Goal: Information Seeking & Learning: Check status

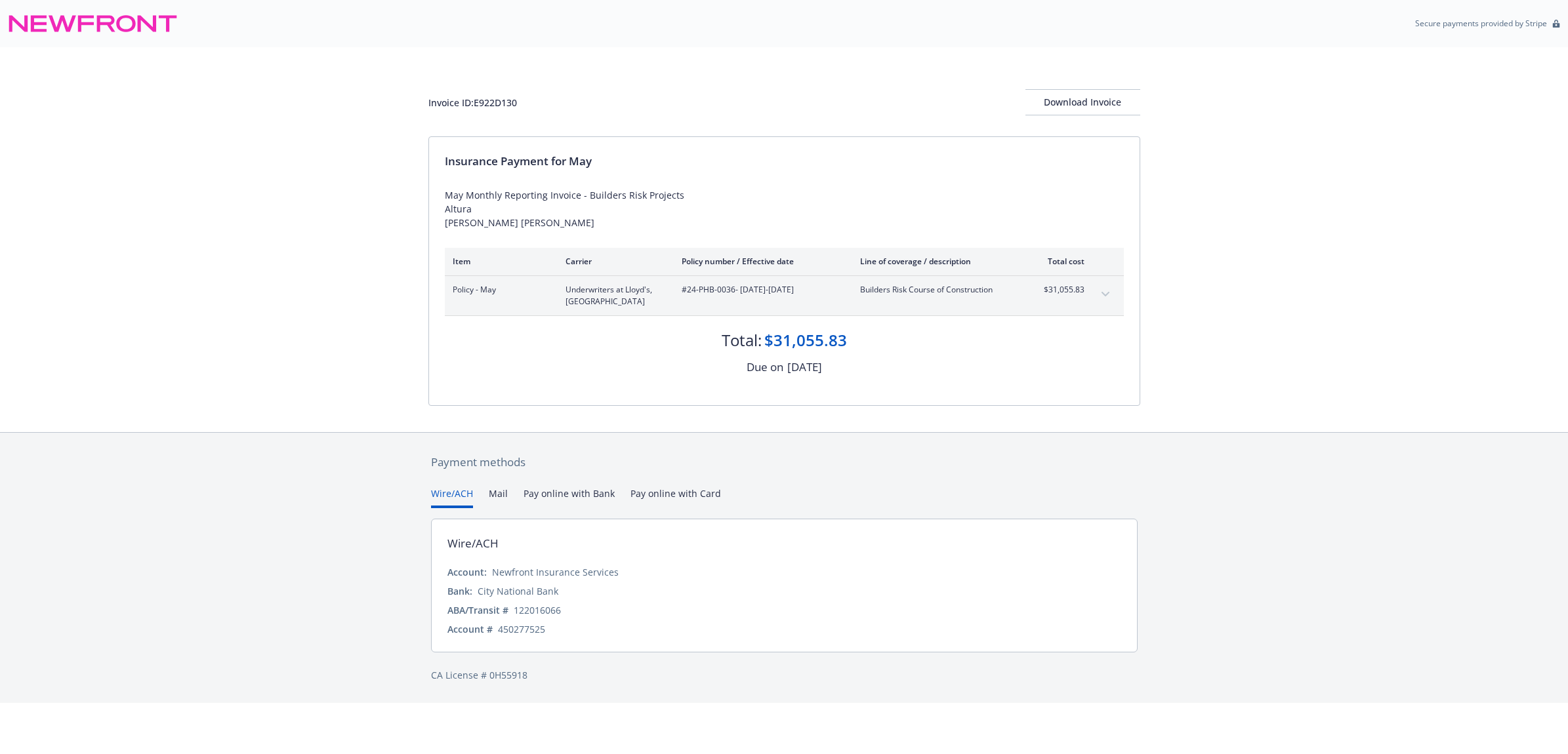
drag, startPoint x: 476, startPoint y: 260, endPoint x: 431, endPoint y: 193, distance: 80.7
click at [431, 193] on div "Insurance Payment for May May Monthly Reporting Invoice - Builders Risk Project…" at bounding box center [784, 271] width 710 height 269
drag, startPoint x: 435, startPoint y: 195, endPoint x: 532, endPoint y: 251, distance: 112.0
click at [532, 230] on div "May Monthly Reporting Invoice - Builders Risk Projects Altura [PERSON_NAME] [PE…" at bounding box center [784, 209] width 679 height 42
click at [561, 282] on div "Insurance Payment for May May Monthly Reporting Invoice - Builders Risk Project…" at bounding box center [784, 271] width 710 height 269
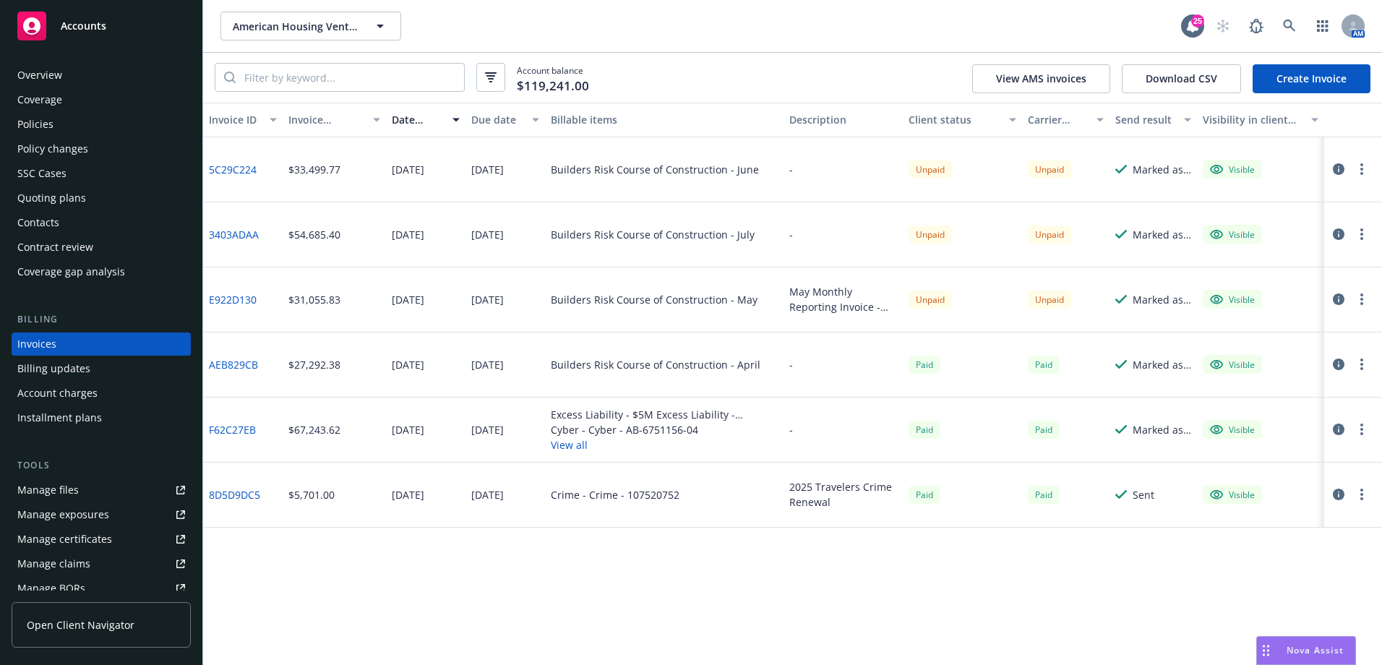
click at [43, 343] on div "Invoices" at bounding box center [36, 344] width 39 height 23
click at [62, 390] on div "Account charges" at bounding box center [57, 393] width 80 height 23
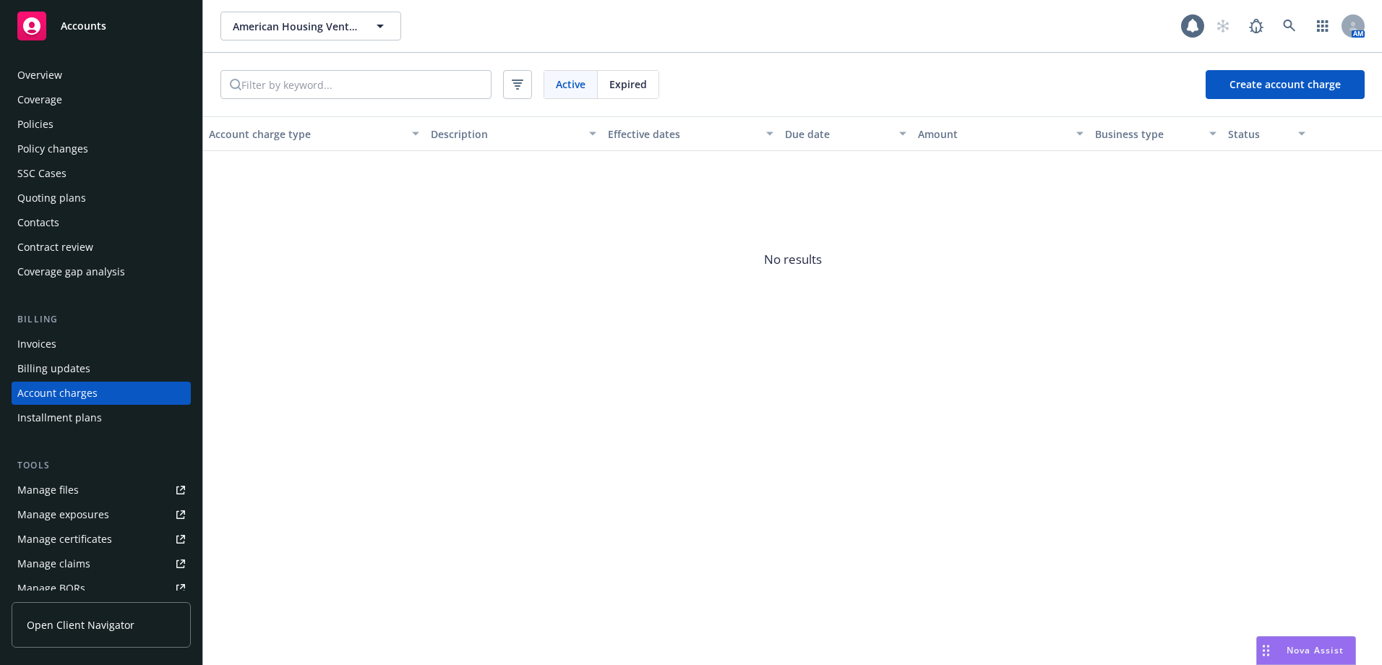
scroll to position [38, 0]
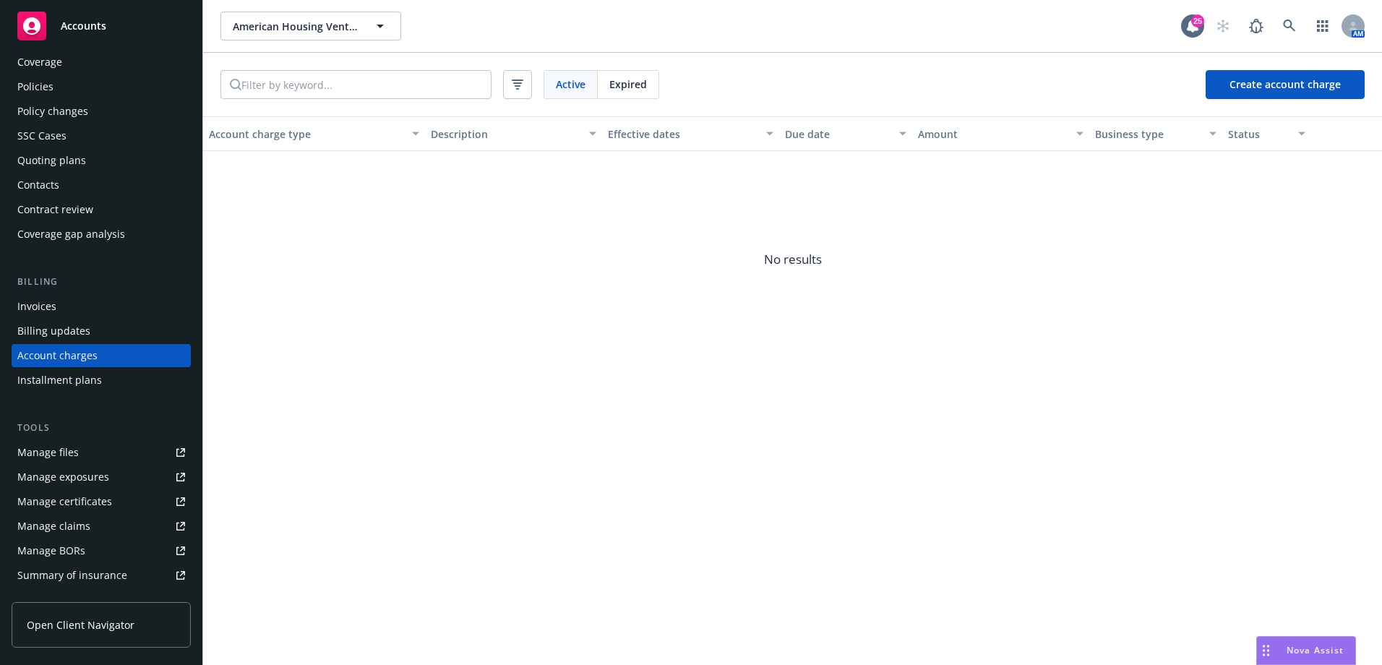
click at [82, 384] on div "Installment plans" at bounding box center [59, 380] width 85 height 23
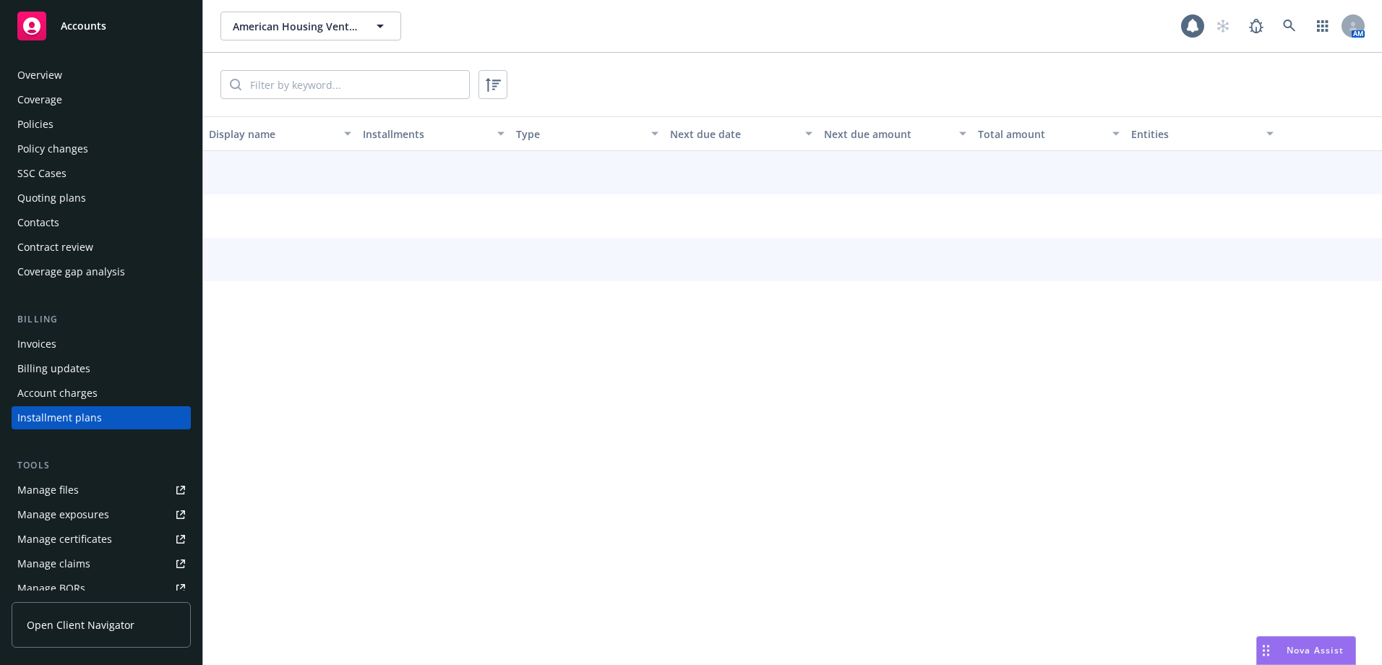
scroll to position [62, 0]
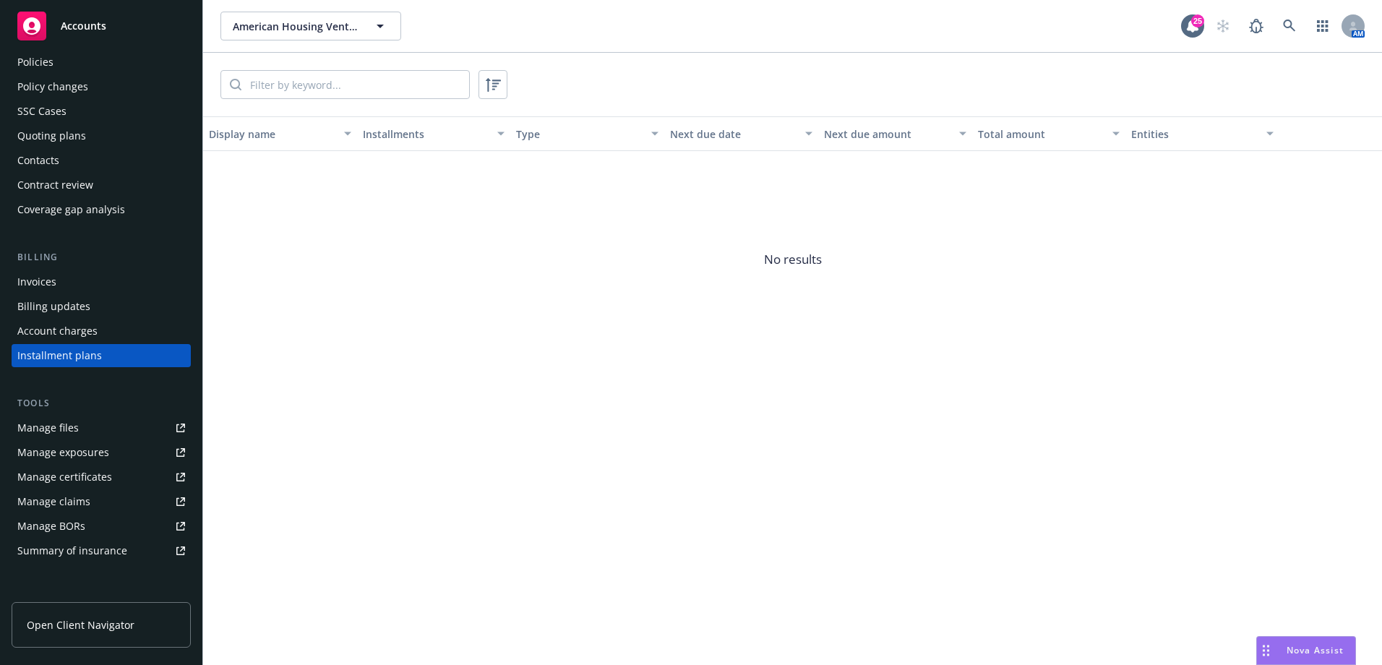
click at [74, 312] on div "Billing updates" at bounding box center [53, 306] width 73 height 23
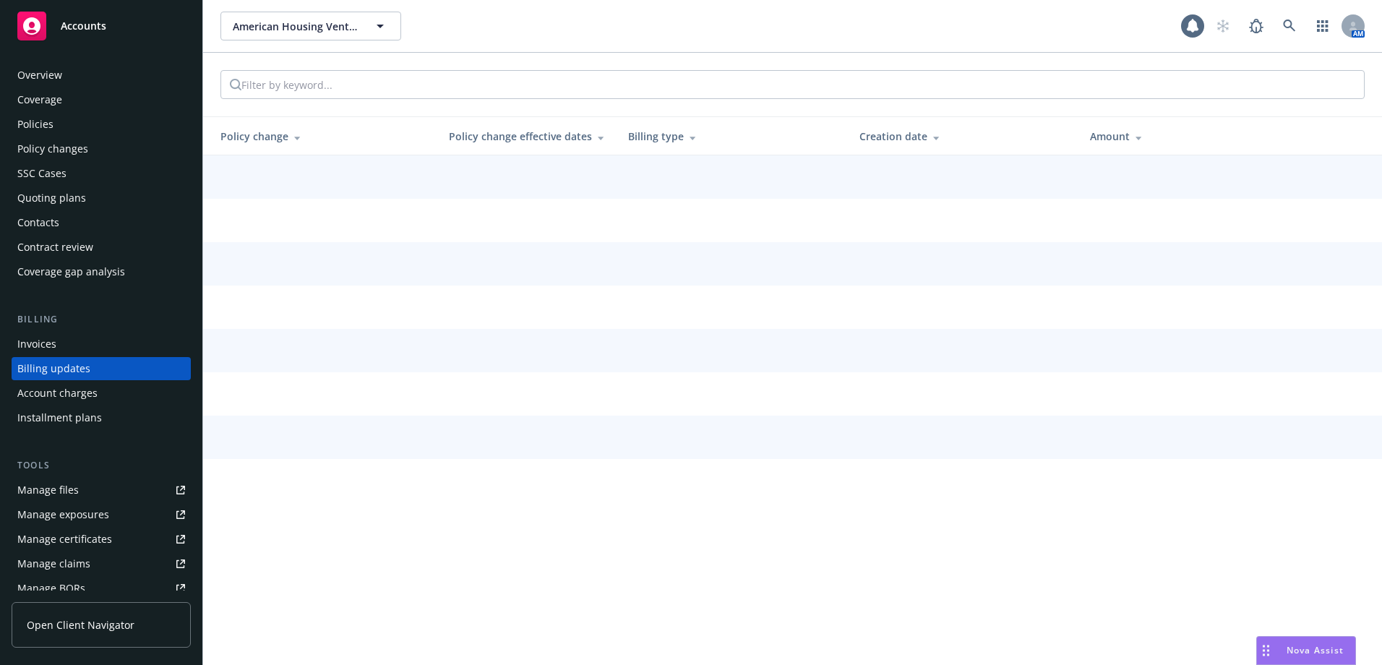
scroll to position [13, 0]
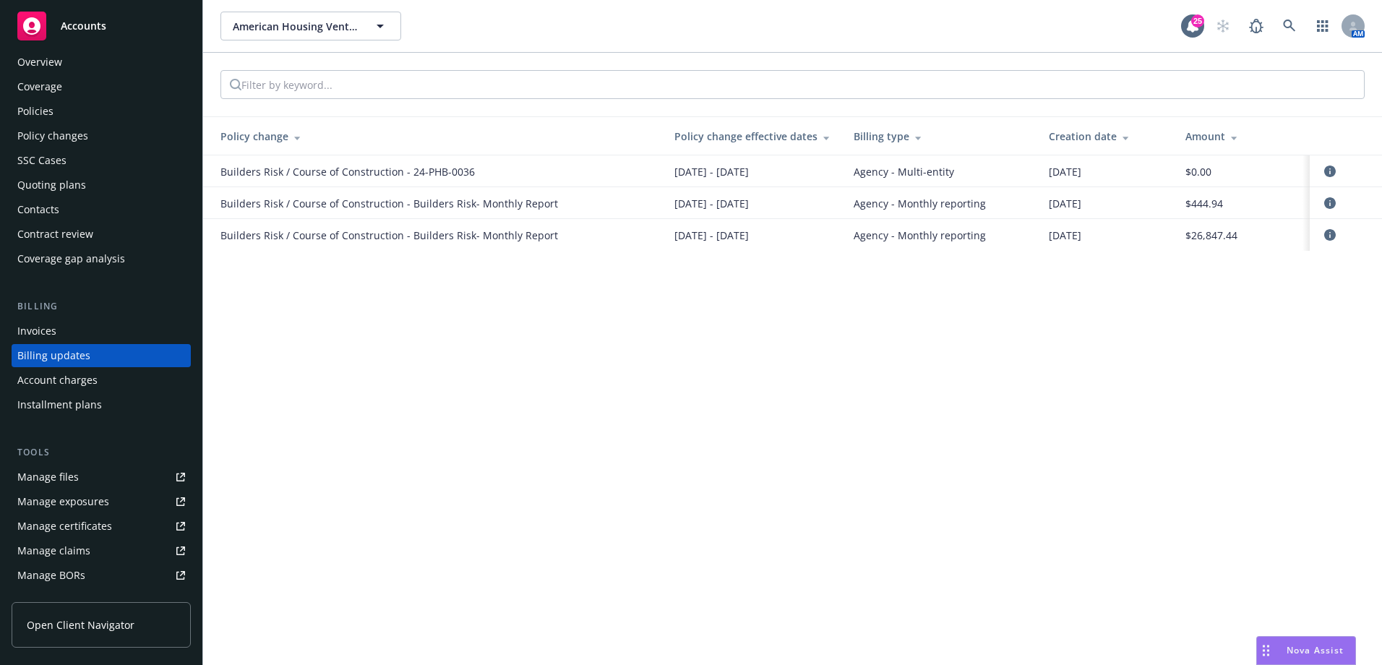
drag, startPoint x: 776, startPoint y: 173, endPoint x: 632, endPoint y: 175, distance: 143.9
click at [632, 175] on tr "Builders Risk / Course of Construction - 24-PHB-0036 07/01/2024 - 07/01/2025 Ag…" at bounding box center [792, 171] width 1179 height 32
drag, startPoint x: 632, startPoint y: 175, endPoint x: 811, endPoint y: 288, distance: 211.2
click at [811, 288] on div "American Housing Ventures, LLC American Housing Ventures, LLC 25 AM Policy chan…" at bounding box center [792, 332] width 1179 height 665
click at [73, 333] on div "Invoices" at bounding box center [101, 330] width 168 height 23
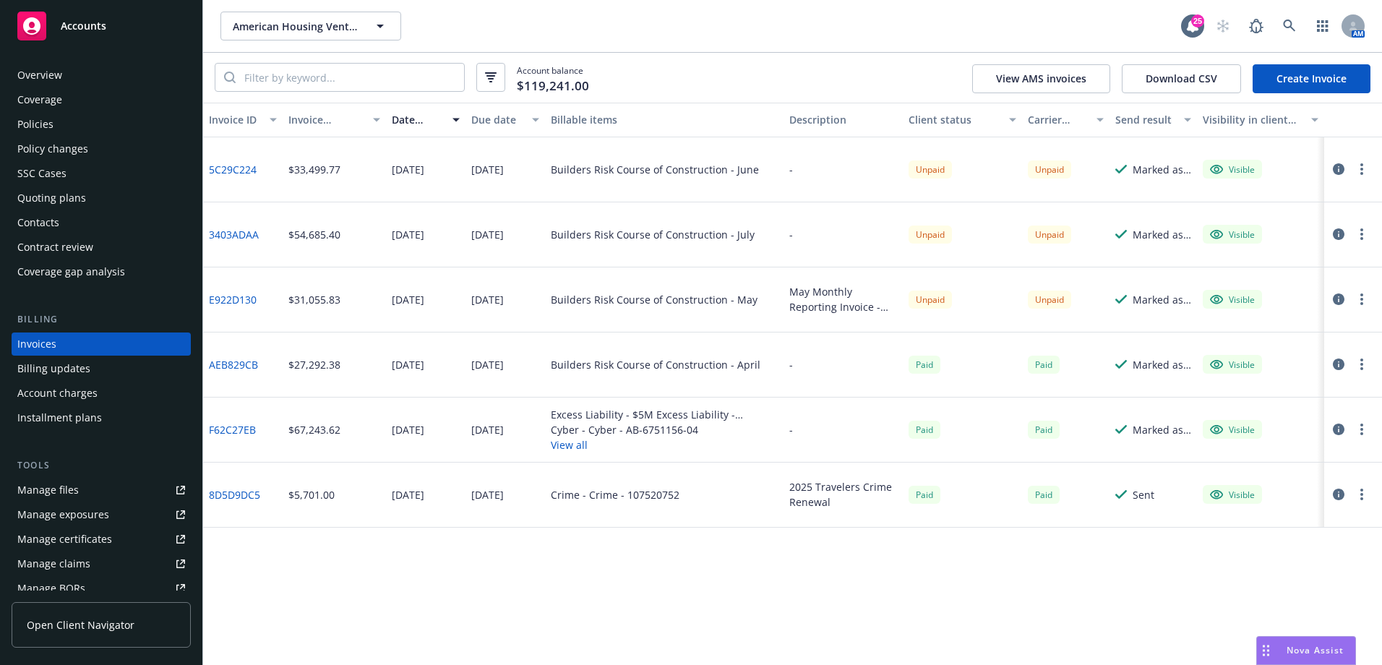
click at [47, 373] on div "Billing updates" at bounding box center [53, 368] width 73 height 23
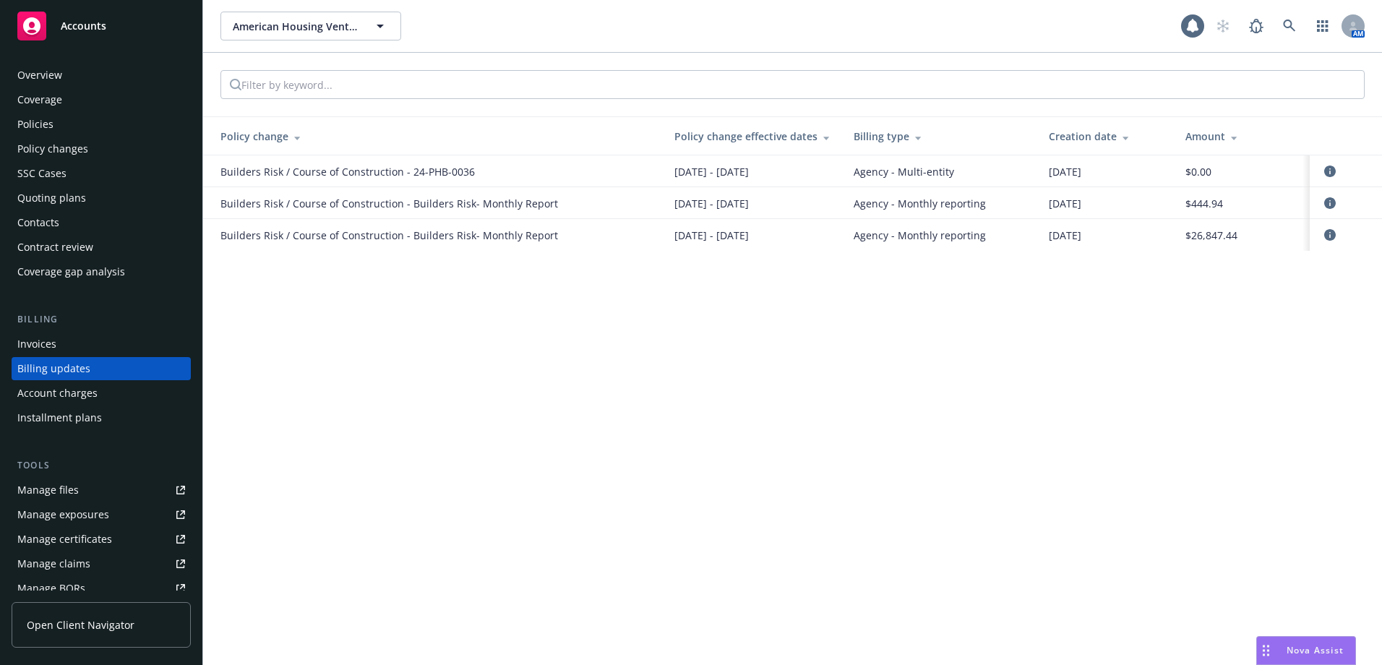
scroll to position [13, 0]
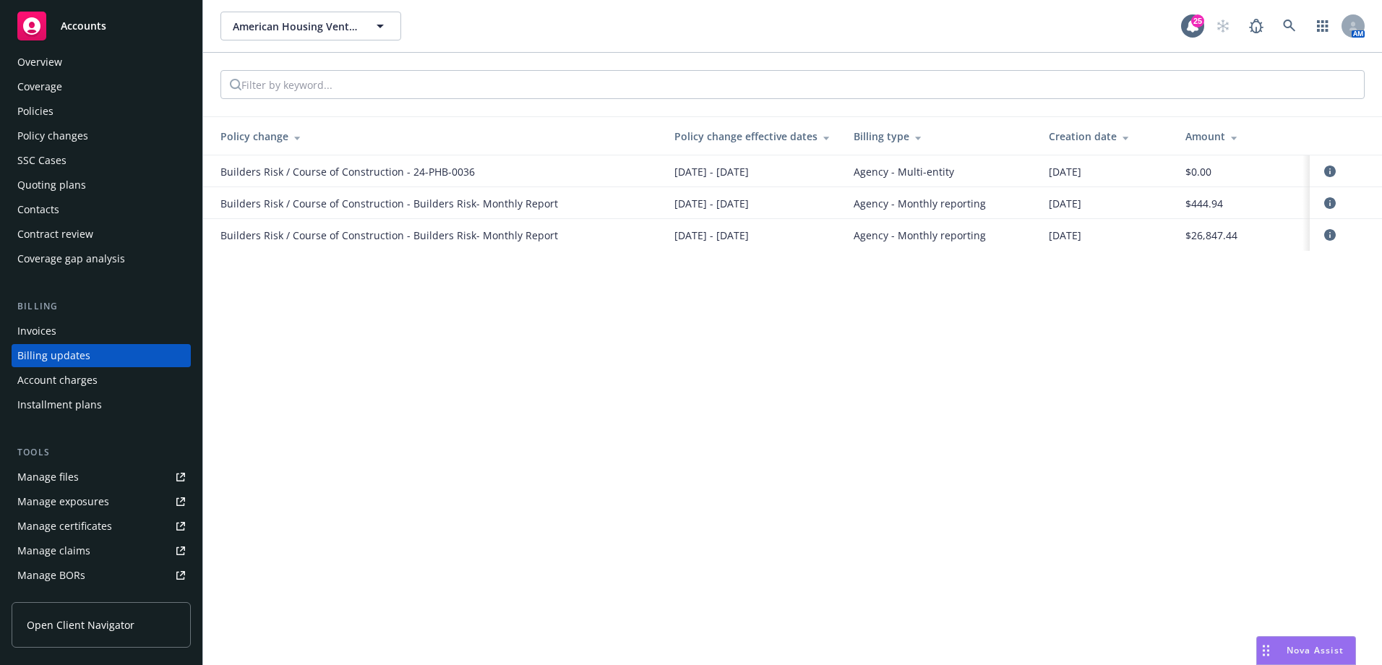
click at [57, 330] on div "Invoices" at bounding box center [101, 330] width 168 height 23
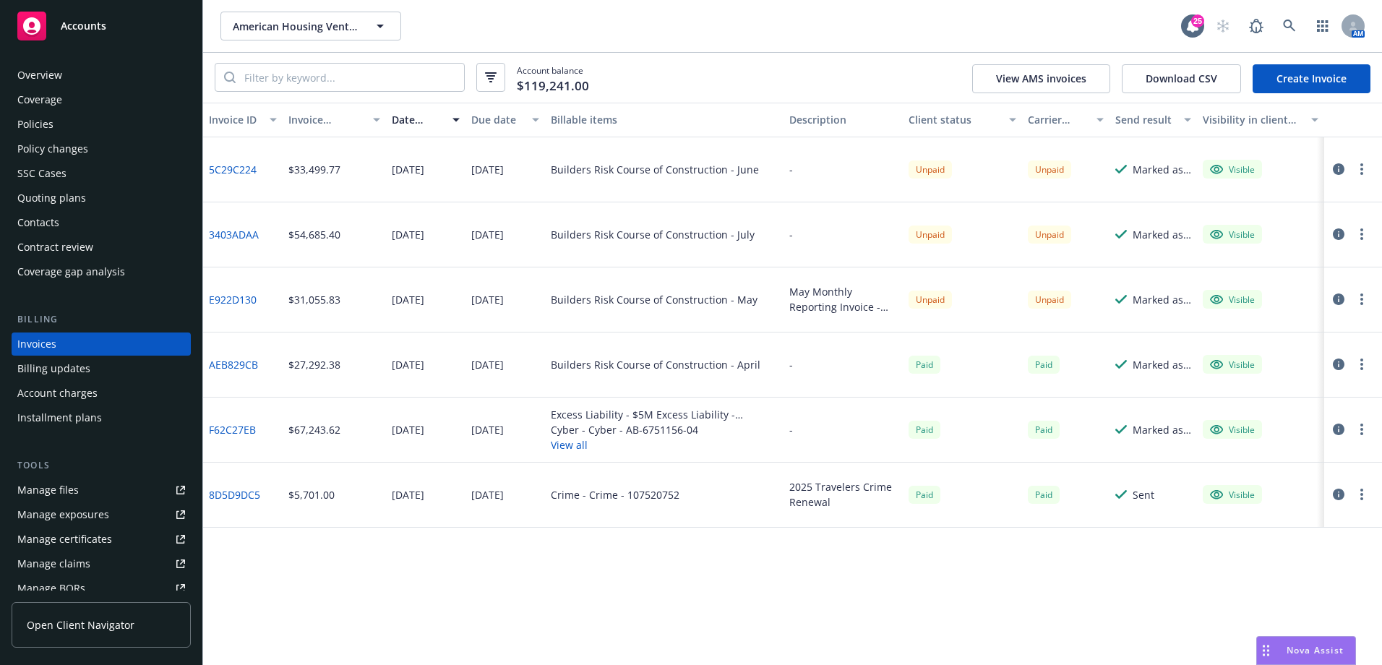
click at [1051, 80] on button "View AMS invoices" at bounding box center [1041, 78] width 138 height 29
click at [74, 174] on div "SSC Cases" at bounding box center [101, 173] width 168 height 23
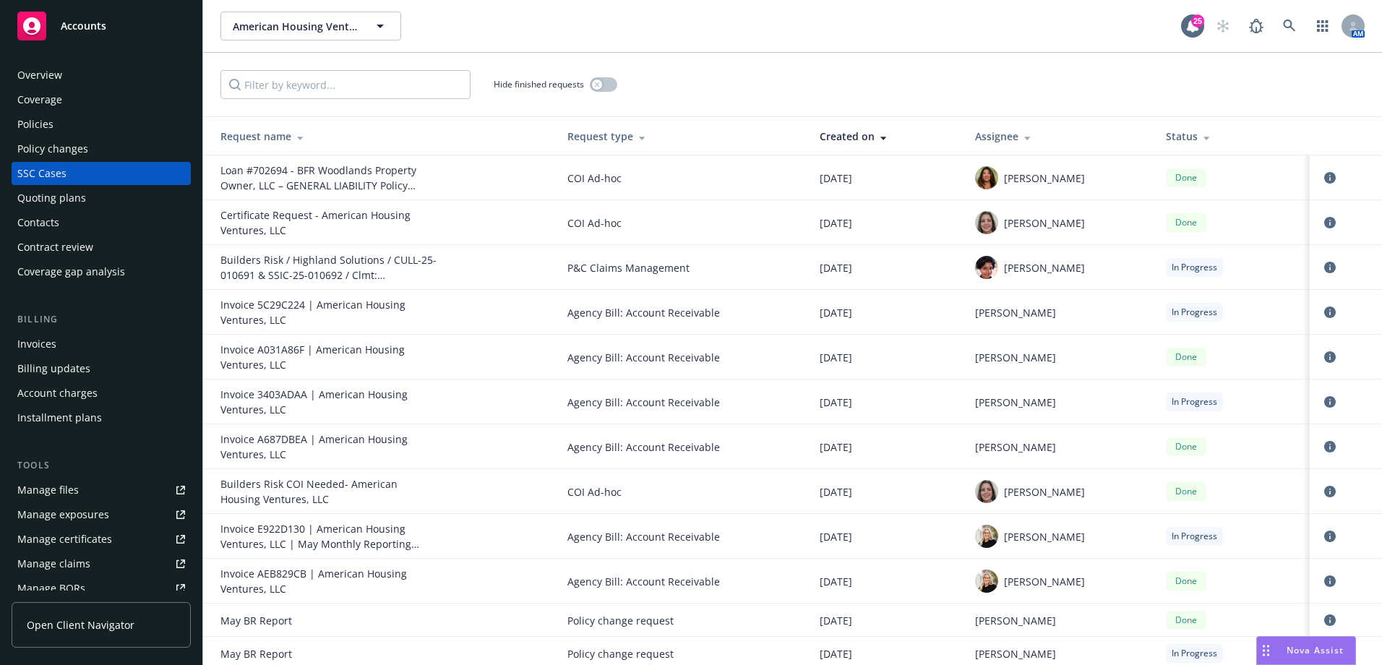
click at [94, 66] on div "Overview" at bounding box center [101, 75] width 168 height 23
